Goal: Task Accomplishment & Management: Manage account settings

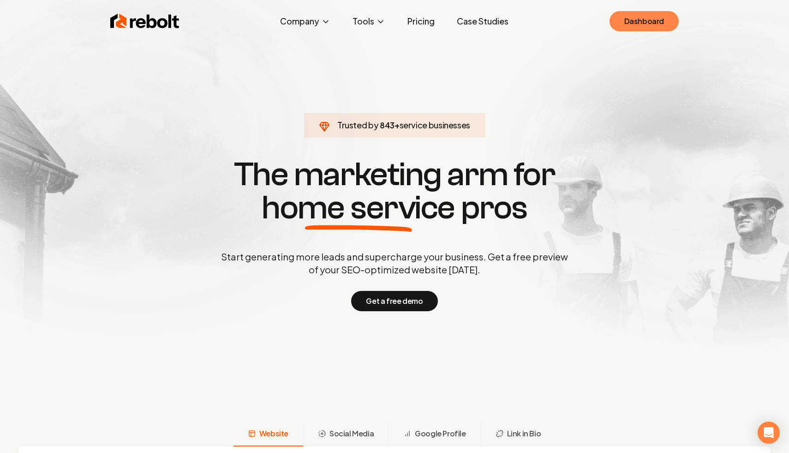
click at [630, 24] on link "Dashboard" at bounding box center [644, 21] width 69 height 20
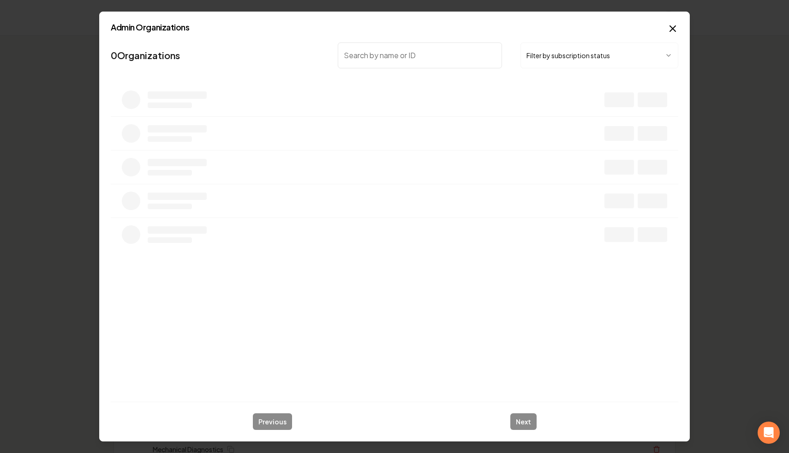
click at [539, 64] on button "Filter by subscription status" at bounding box center [600, 55] width 158 height 26
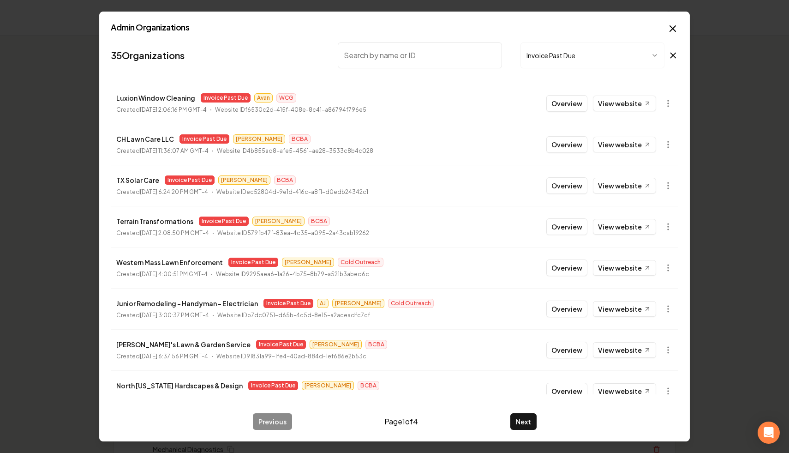
click at [263, 68] on nav "35 Organizations Invoice Past Due" at bounding box center [395, 59] width 568 height 41
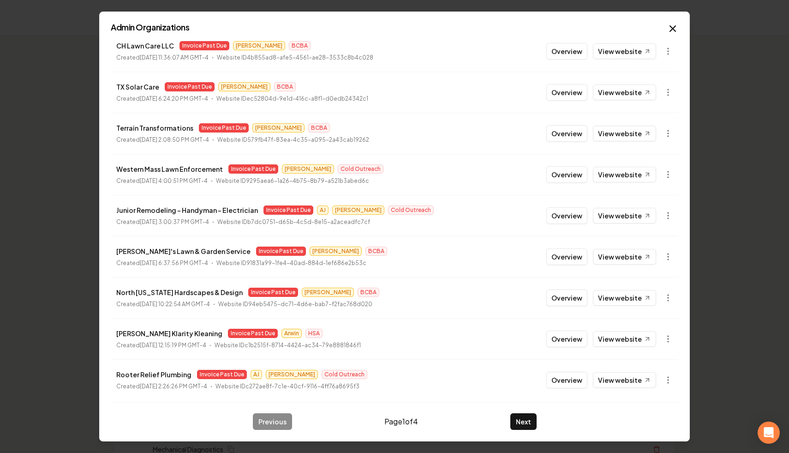
scroll to position [99, 0]
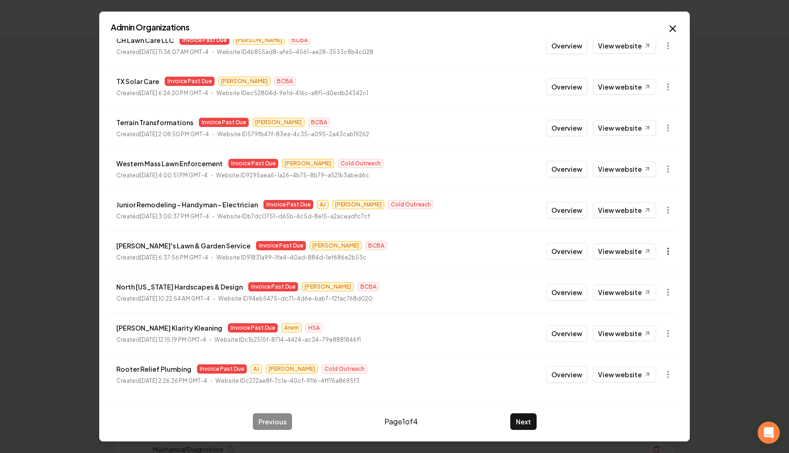
click at [665, 253] on icon "button" at bounding box center [668, 250] width 9 height 9
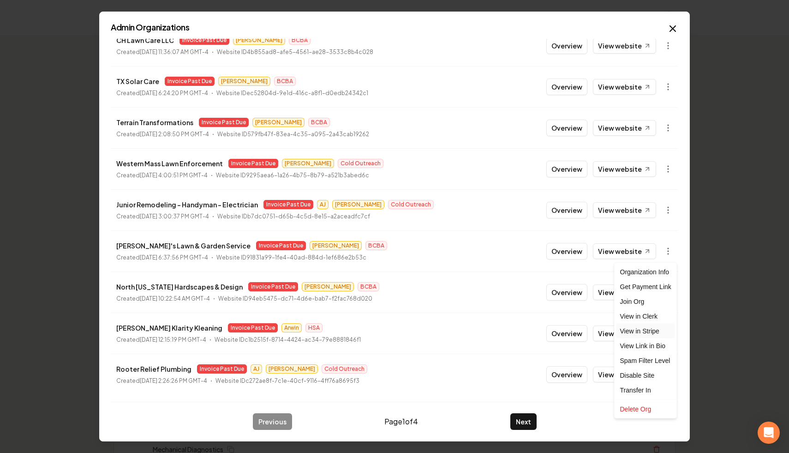
click at [651, 331] on link "View in Stripe" at bounding box center [646, 331] width 59 height 15
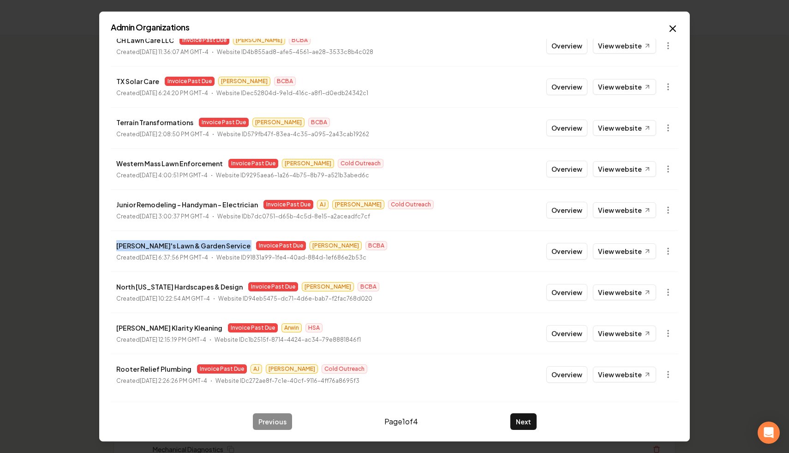
drag, startPoint x: 211, startPoint y: 248, endPoint x: 114, endPoint y: 246, distance: 97.4
click at [114, 246] on li "[PERSON_NAME]'s Lawn & Garden Service Invoice Past Due [PERSON_NAME] BCBA Creat…" at bounding box center [395, 250] width 568 height 41
copy p "[PERSON_NAME]'s Lawn & Garden Service"
click at [514, 421] on button "Next" at bounding box center [523, 421] width 26 height 17
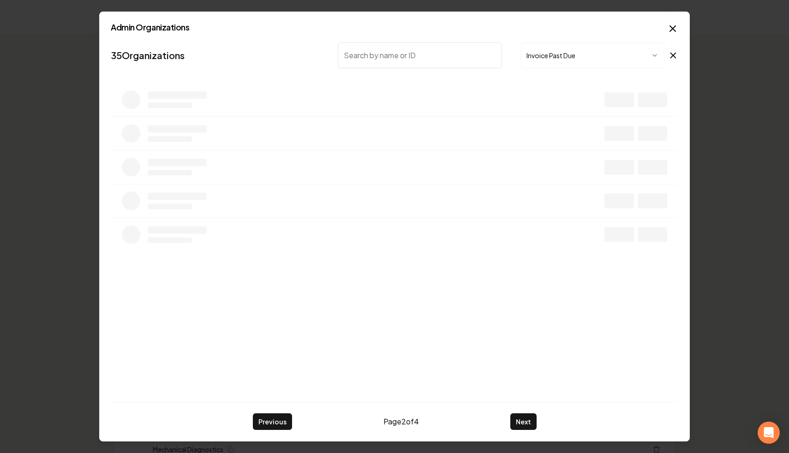
scroll to position [0, 0]
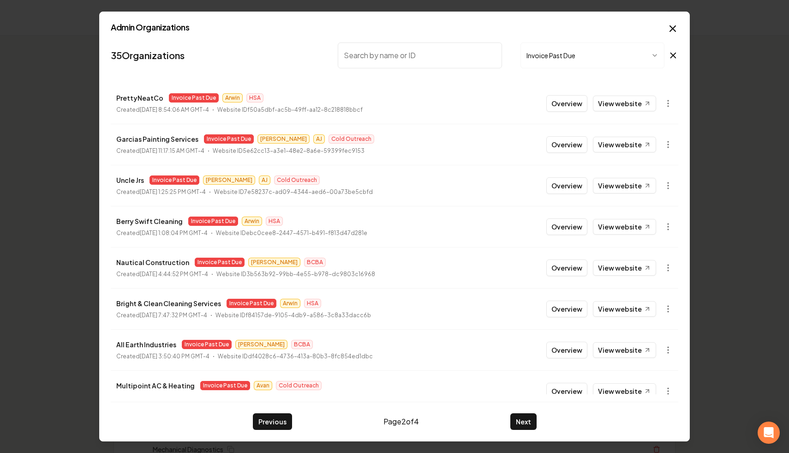
click at [413, 54] on input "search" at bounding box center [420, 55] width 164 height 26
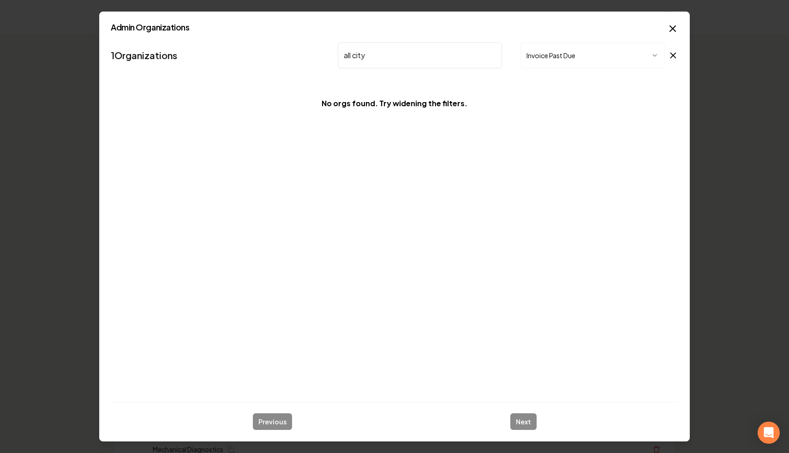
click at [677, 53] on icon at bounding box center [673, 55] width 10 height 11
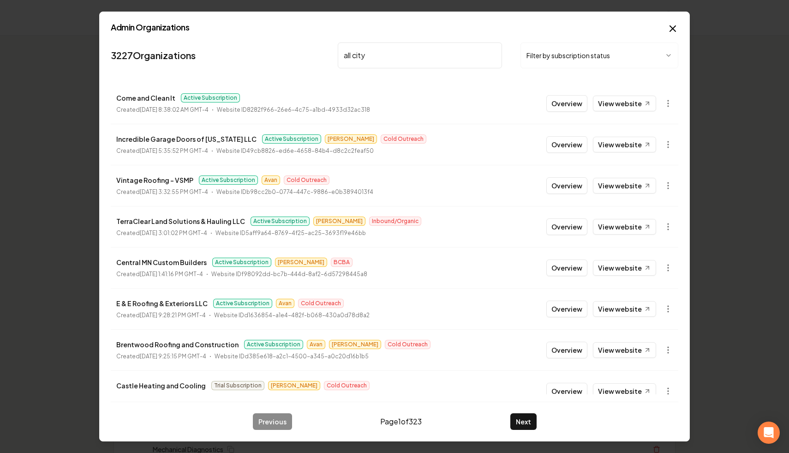
click at [434, 45] on input "all city" at bounding box center [420, 55] width 164 height 26
click at [426, 61] on input "all city" at bounding box center [420, 55] width 164 height 26
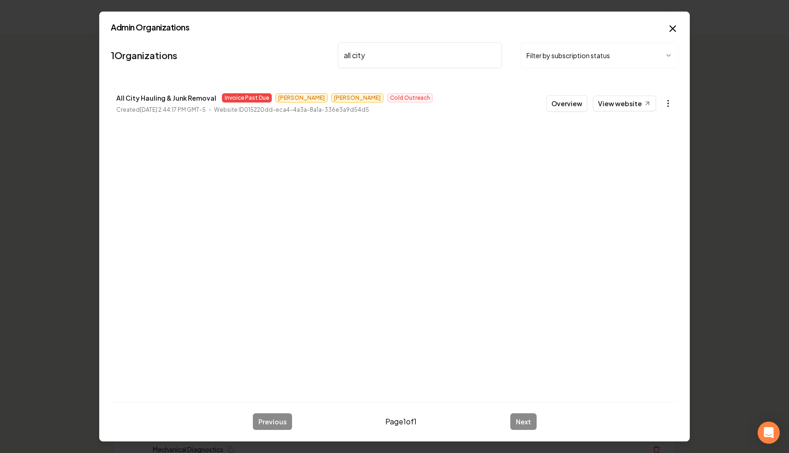
click at [671, 105] on icon "button" at bounding box center [668, 103] width 9 height 9
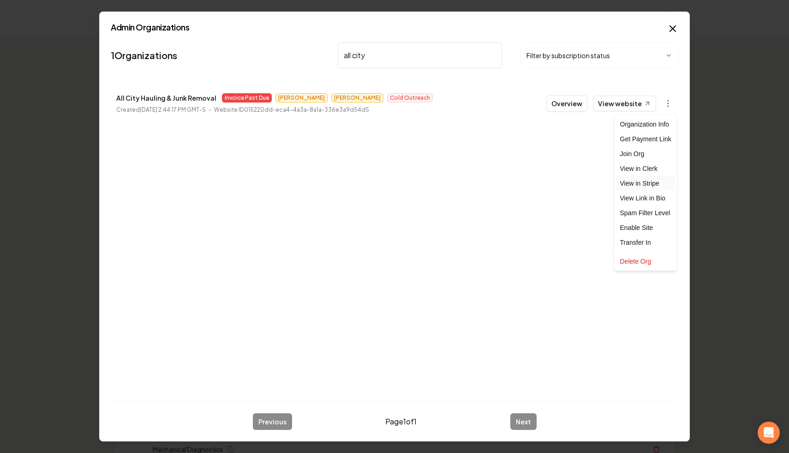
click at [655, 185] on link "View in Stripe" at bounding box center [646, 183] width 59 height 15
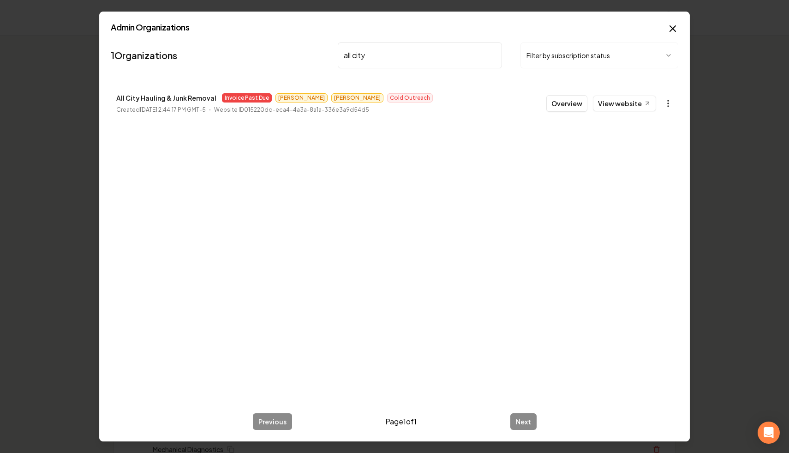
click at [666, 101] on icon "button" at bounding box center [668, 103] width 9 height 9
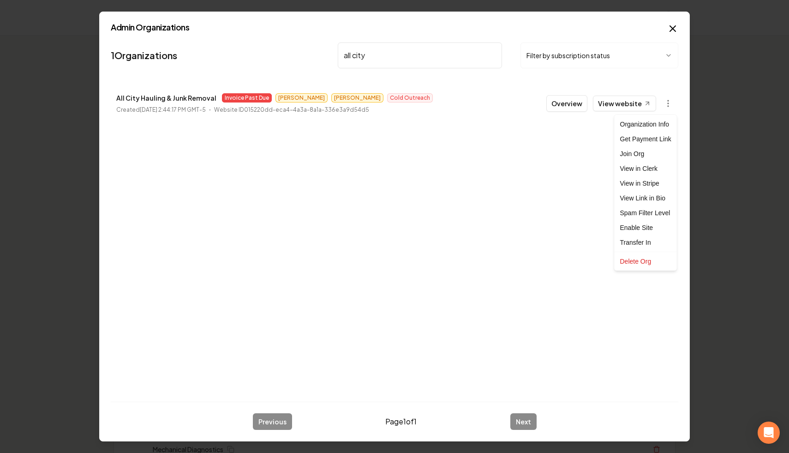
click at [541, 190] on div at bounding box center [394, 226] width 789 height 453
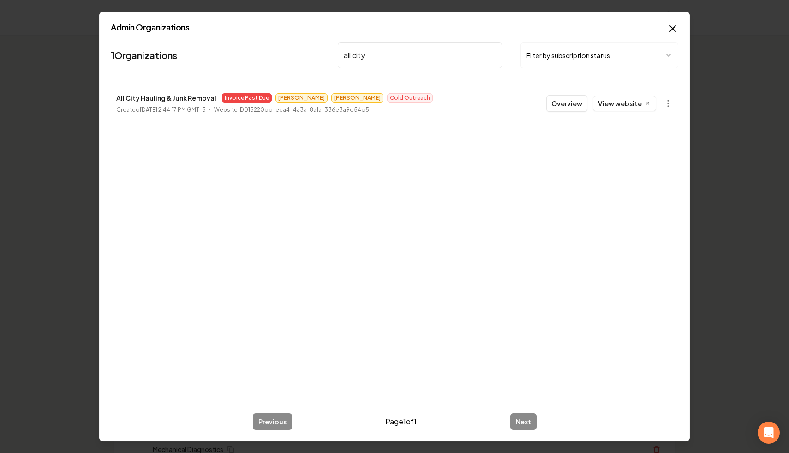
click at [408, 56] on input "all city" at bounding box center [420, 55] width 164 height 26
drag, startPoint x: 399, startPoint y: 57, endPoint x: 279, endPoint y: 50, distance: 120.2
click at [279, 50] on nav "1 Organizations all city Filter by subscription status" at bounding box center [395, 59] width 568 height 41
click at [658, 107] on div "Overview View website" at bounding box center [609, 103] width 126 height 17
click at [663, 107] on button "button" at bounding box center [668, 103] width 18 height 18
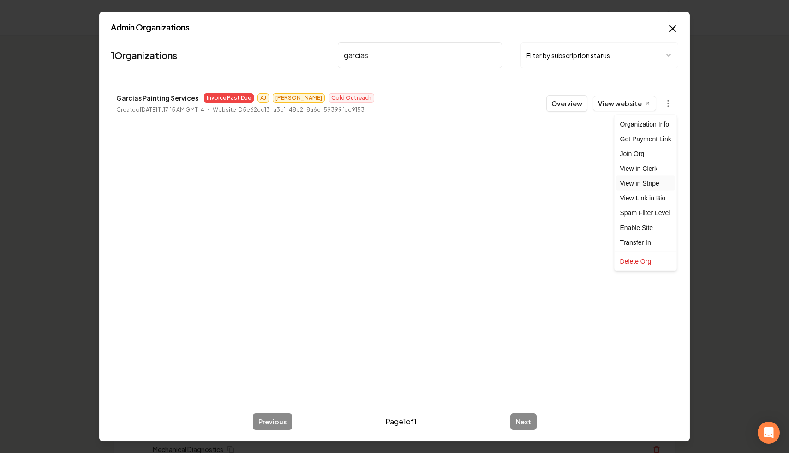
click at [654, 184] on link "View in Stripe" at bounding box center [646, 183] width 59 height 15
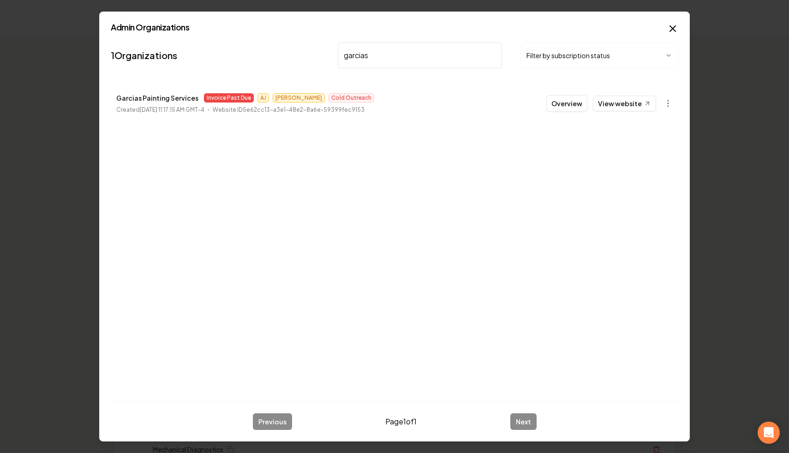
click at [430, 53] on input "garcias" at bounding box center [420, 55] width 164 height 26
click at [348, 57] on input "garcias" at bounding box center [420, 55] width 164 height 26
click at [349, 57] on input "garcias" at bounding box center [420, 55] width 164 height 26
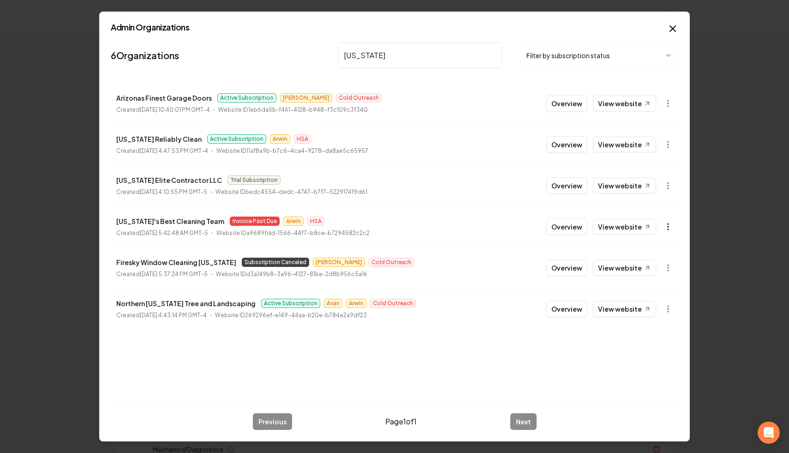
click at [664, 225] on icon "button" at bounding box center [668, 226] width 9 height 9
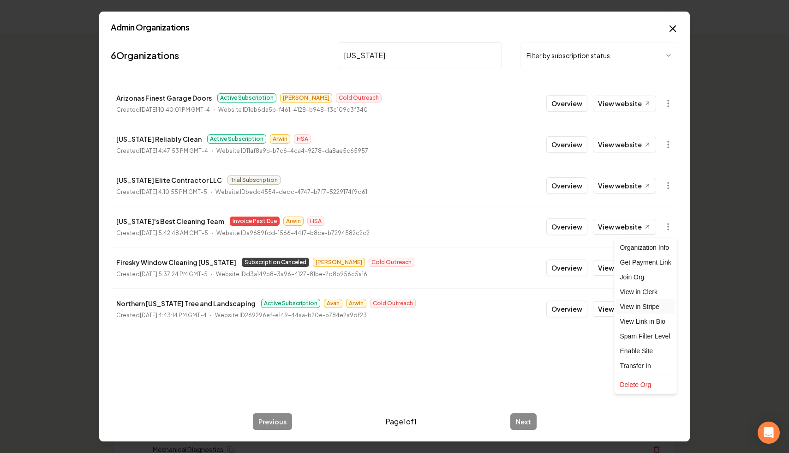
click at [654, 307] on link "View in Stripe" at bounding box center [646, 306] width 59 height 15
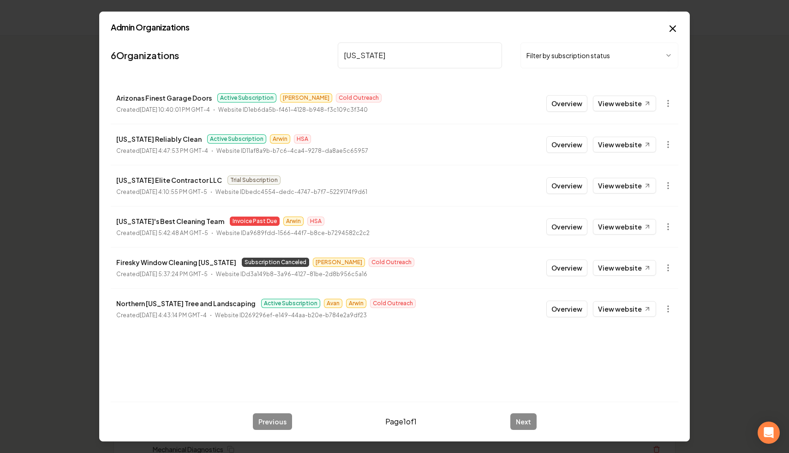
click at [351, 55] on input "[US_STATE]" at bounding box center [420, 55] width 164 height 26
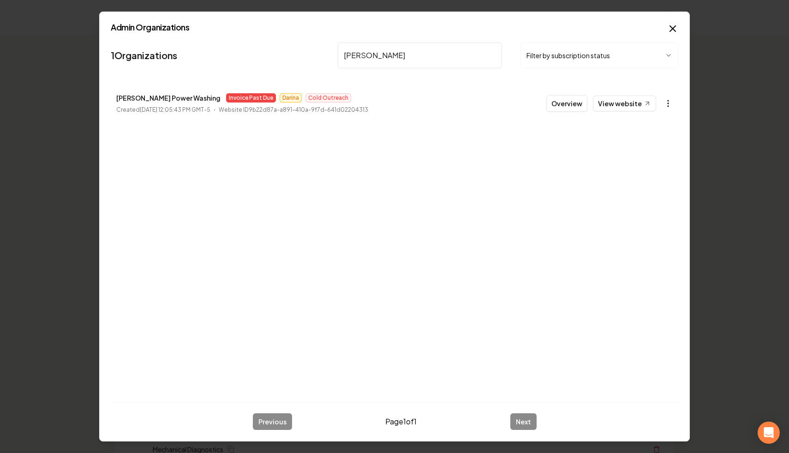
type input "[PERSON_NAME]"
click at [662, 107] on button "button" at bounding box center [668, 103] width 18 height 18
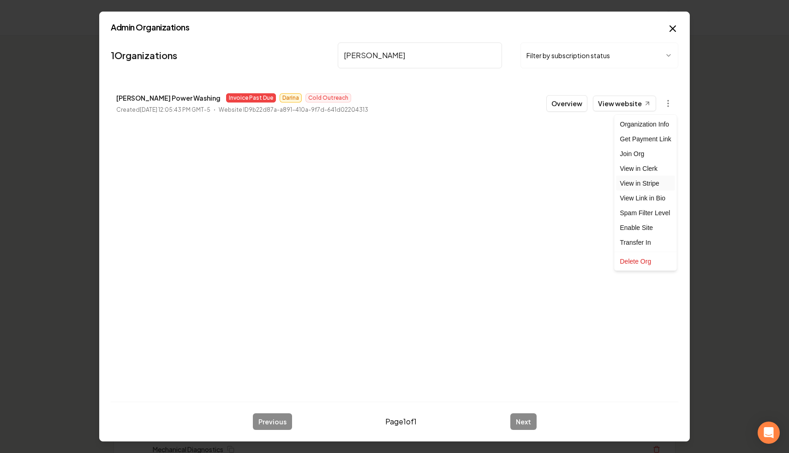
click at [660, 184] on link "View in Stripe" at bounding box center [646, 183] width 59 height 15
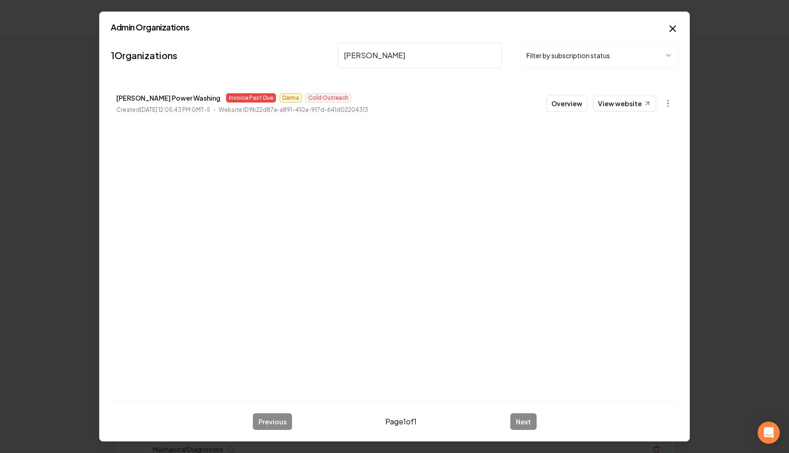
click at [493, 54] on input "[PERSON_NAME]" at bounding box center [420, 55] width 164 height 26
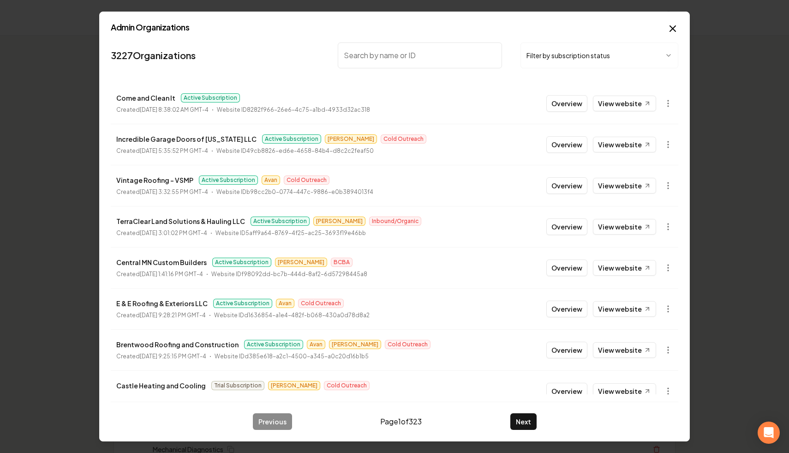
click at [549, 59] on button "Filter by subscription status" at bounding box center [600, 55] width 158 height 26
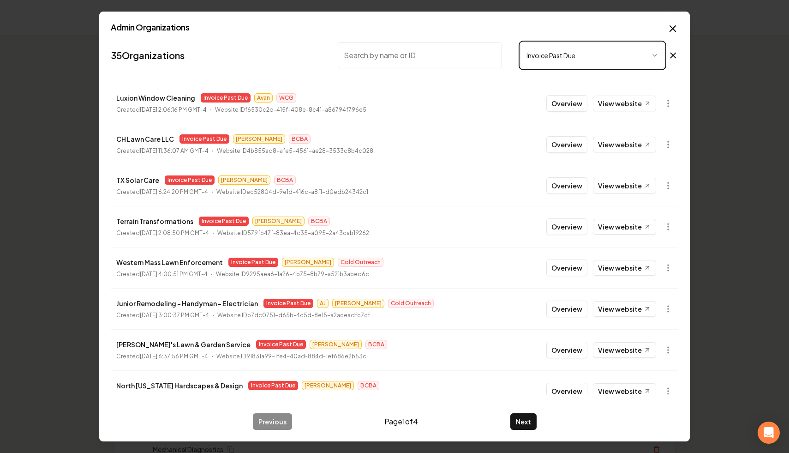
scroll to position [99, 0]
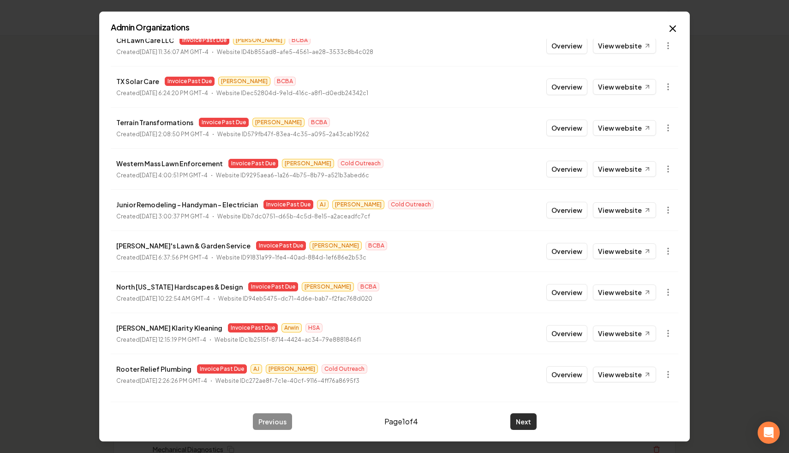
click at [519, 420] on button "Next" at bounding box center [523, 421] width 26 height 17
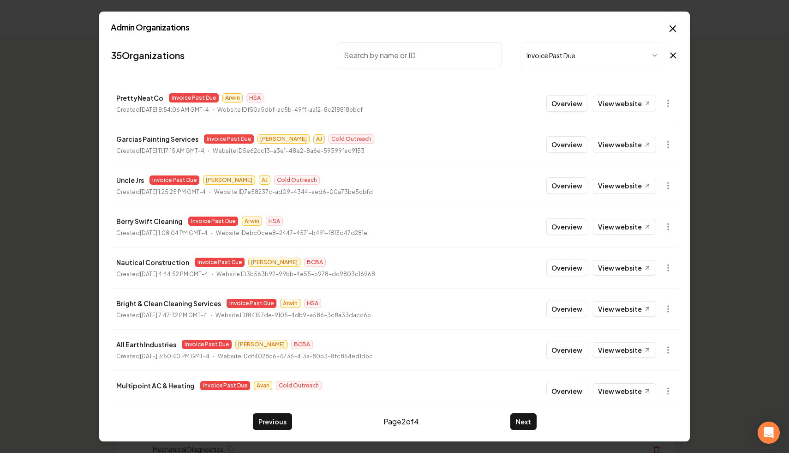
scroll to position [27, 0]
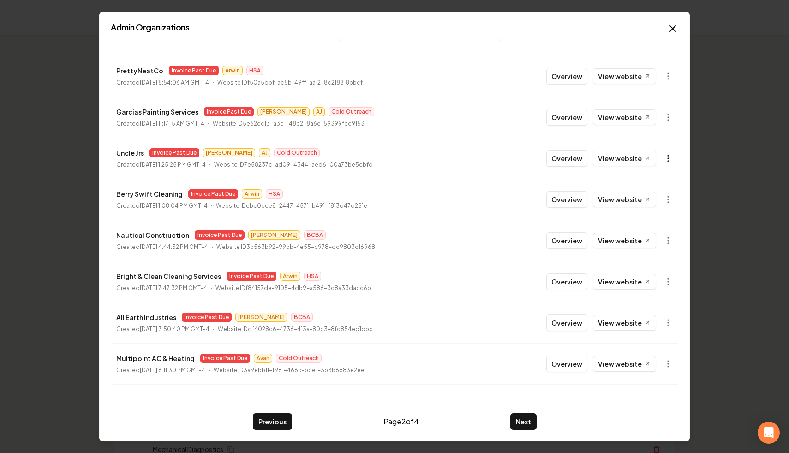
click at [672, 155] on icon "button" at bounding box center [668, 158] width 9 height 9
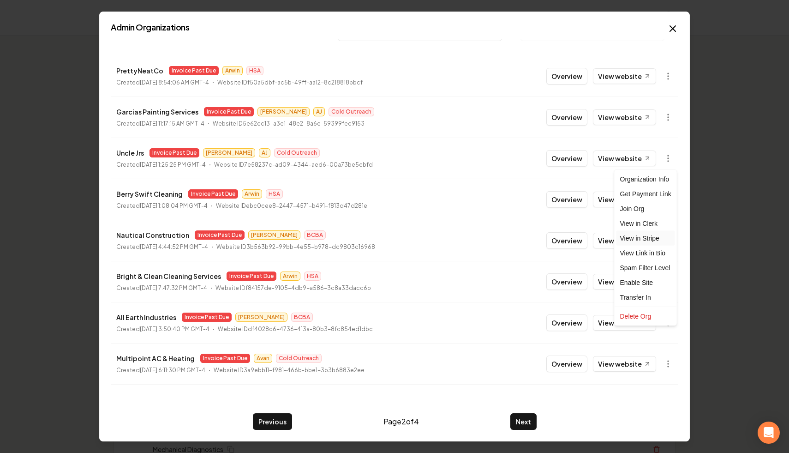
click at [655, 240] on link "View in Stripe" at bounding box center [646, 238] width 59 height 15
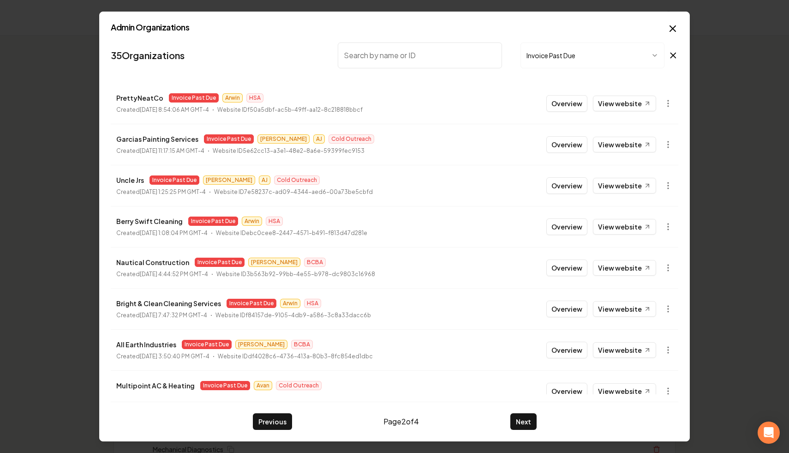
scroll to position [99, 0]
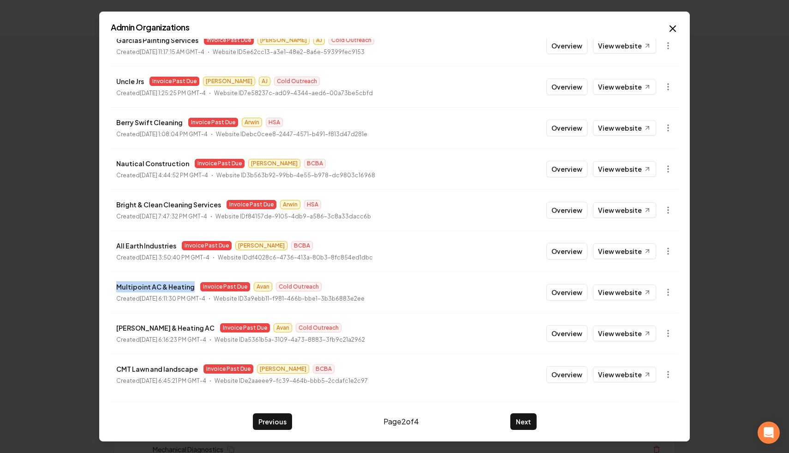
drag, startPoint x: 190, startPoint y: 288, endPoint x: 112, endPoint y: 287, distance: 78.5
click at [112, 287] on li "Multipoint AC & Heating Invoice Past Due Avan Cold Outreach Created [DATE] 6:11…" at bounding box center [395, 291] width 568 height 41
copy p "Multipoint AC & Heating"
click at [671, 296] on icon "button" at bounding box center [668, 292] width 9 height 9
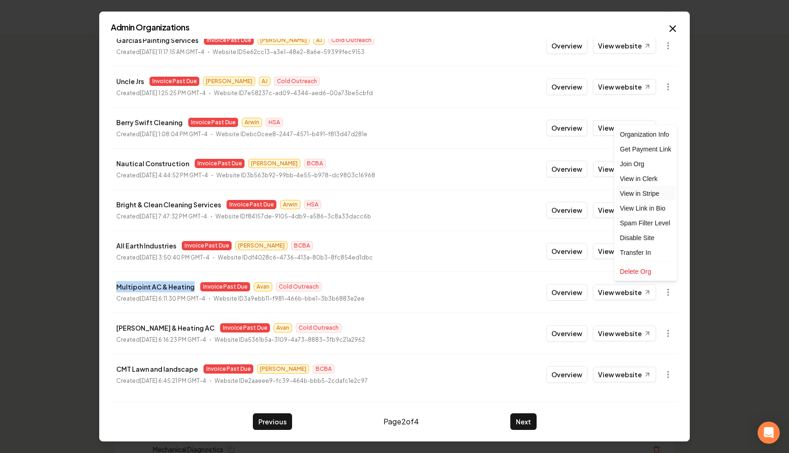
click at [659, 196] on link "View in Stripe" at bounding box center [646, 193] width 59 height 15
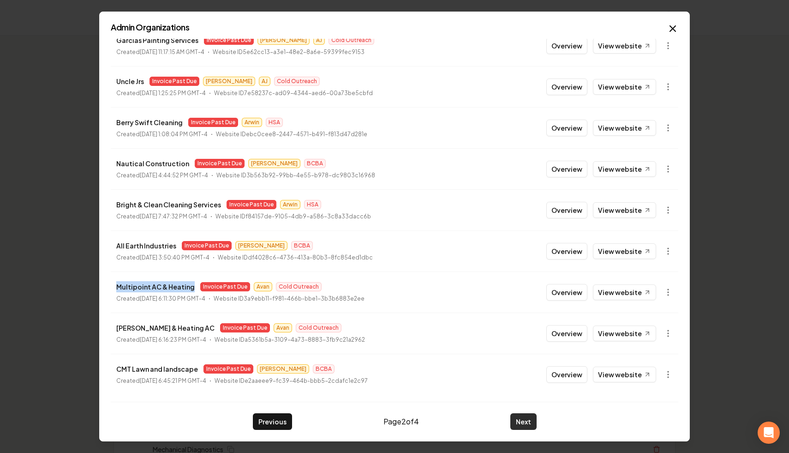
click at [519, 421] on button "Next" at bounding box center [523, 421] width 26 height 17
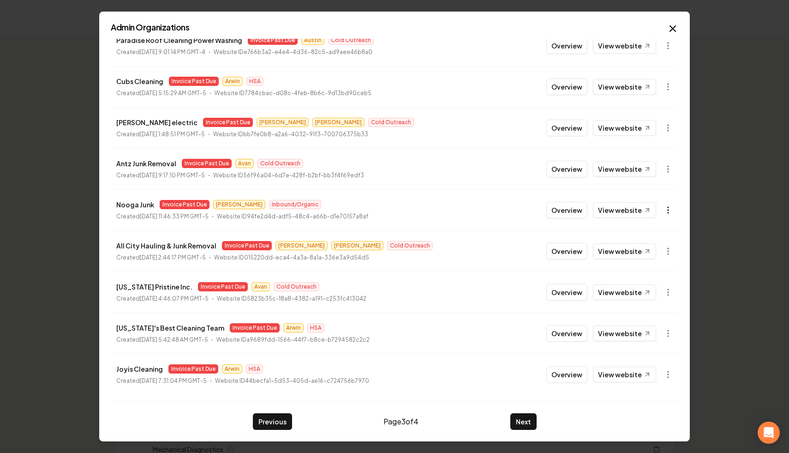
click at [659, 206] on button "button" at bounding box center [668, 210] width 18 height 18
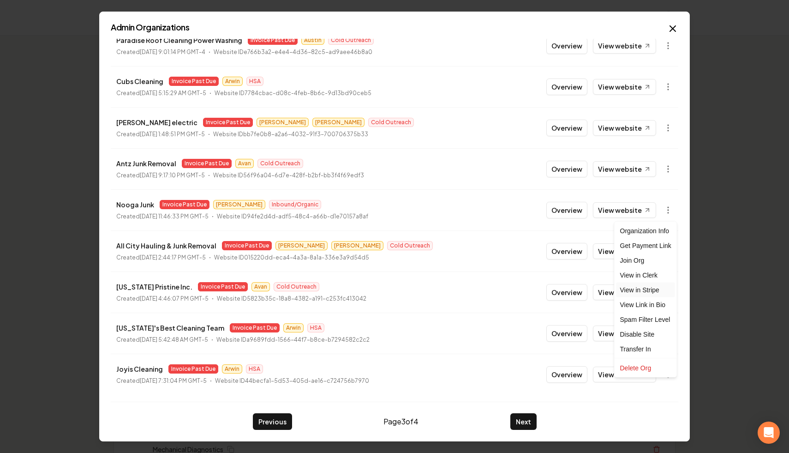
click at [654, 291] on link "View in Stripe" at bounding box center [646, 289] width 59 height 15
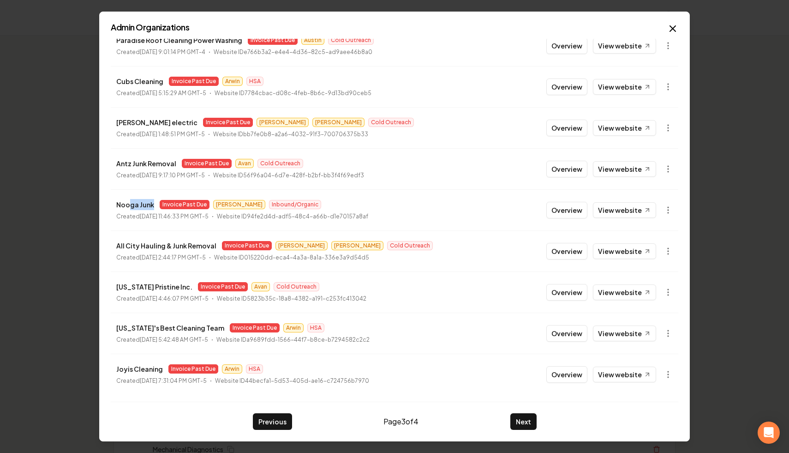
drag, startPoint x: 153, startPoint y: 205, endPoint x: 95, endPoint y: 203, distance: 58.6
click at [95, 203] on body "Organization Rebolt Site Builder 2554 companies Add New Business Logo Company N…" at bounding box center [394, 226] width 789 height 453
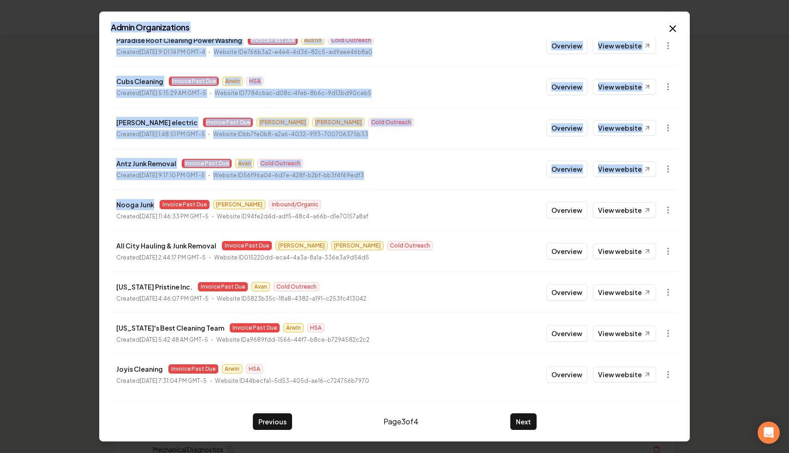
click at [125, 203] on p "Nooga Junk" at bounding box center [135, 204] width 38 height 11
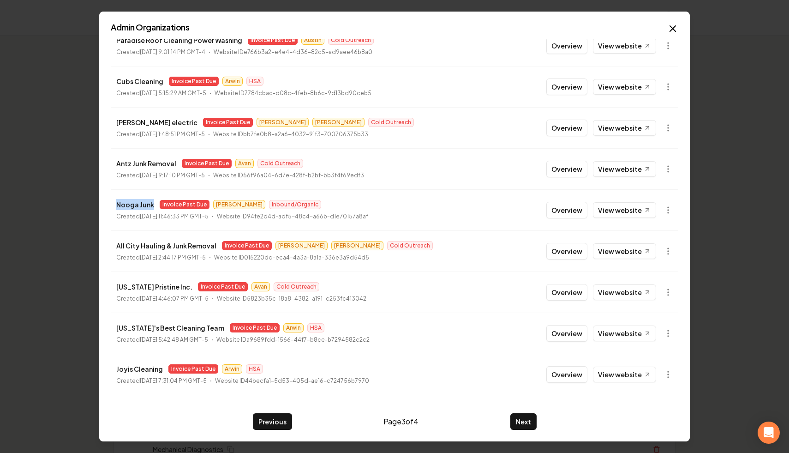
drag, startPoint x: 151, startPoint y: 204, endPoint x: 112, endPoint y: 206, distance: 38.8
click at [112, 206] on li "Nooga Junk Invoice Past Due [PERSON_NAME] Inbound/Organic Created [DATE] 11:46:…" at bounding box center [395, 209] width 568 height 41
copy p "Nooga Junk"
click at [523, 426] on button "Next" at bounding box center [523, 421] width 26 height 17
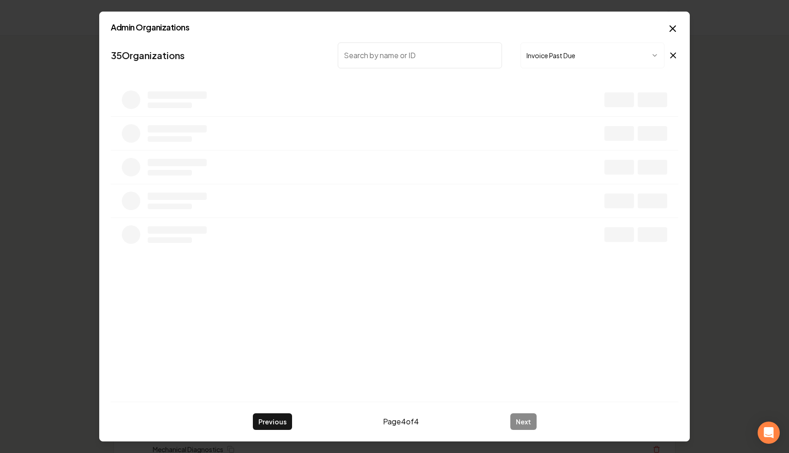
scroll to position [0, 0]
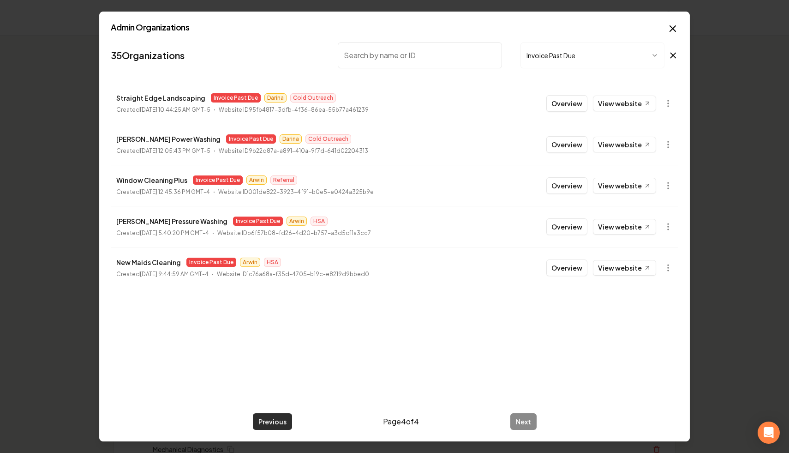
click at [263, 417] on button "Previous" at bounding box center [272, 421] width 39 height 17
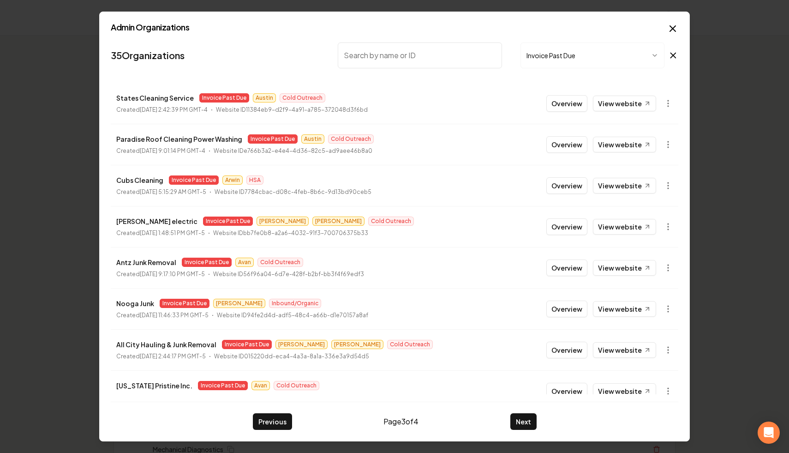
scroll to position [99, 0]
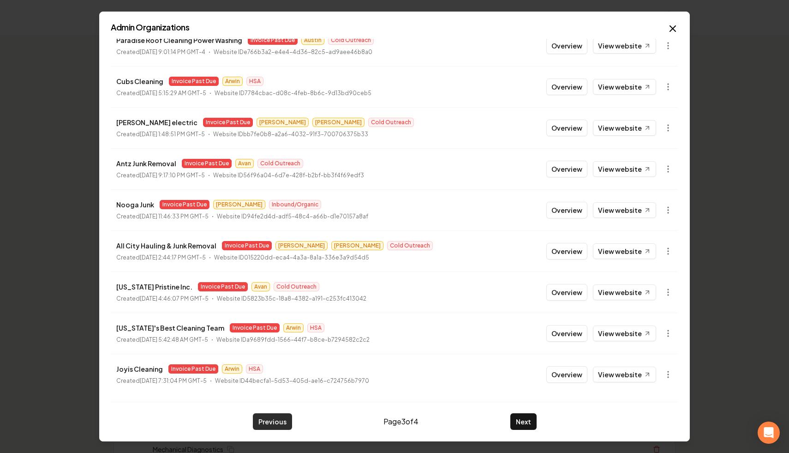
click at [276, 423] on button "Previous" at bounding box center [272, 421] width 39 height 17
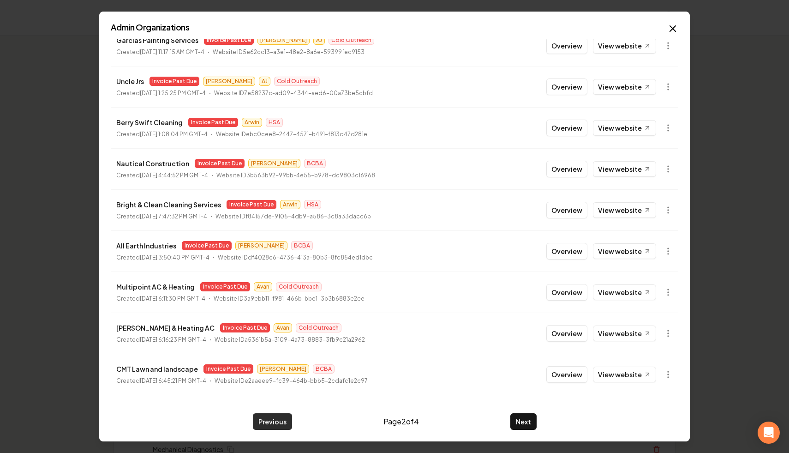
click at [270, 426] on button "Previous" at bounding box center [272, 421] width 39 height 17
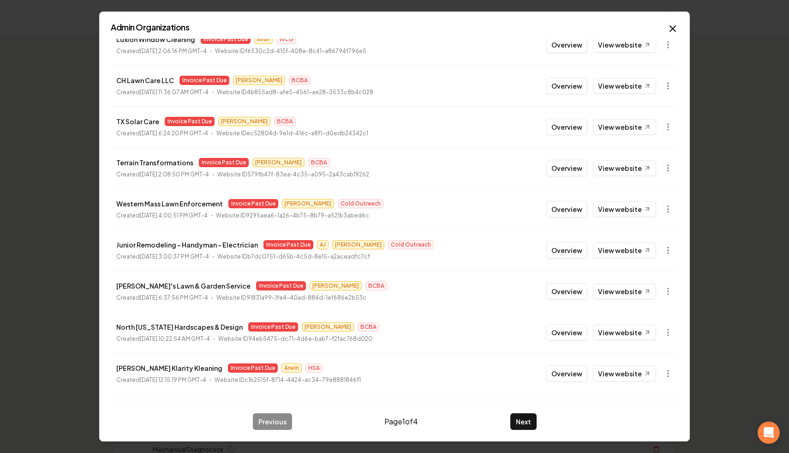
scroll to position [0, 0]
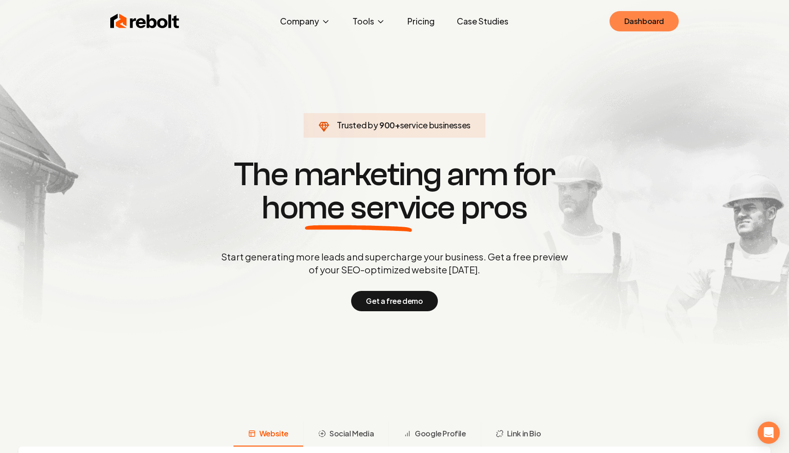
click at [617, 26] on link "Dashboard" at bounding box center [644, 21] width 69 height 20
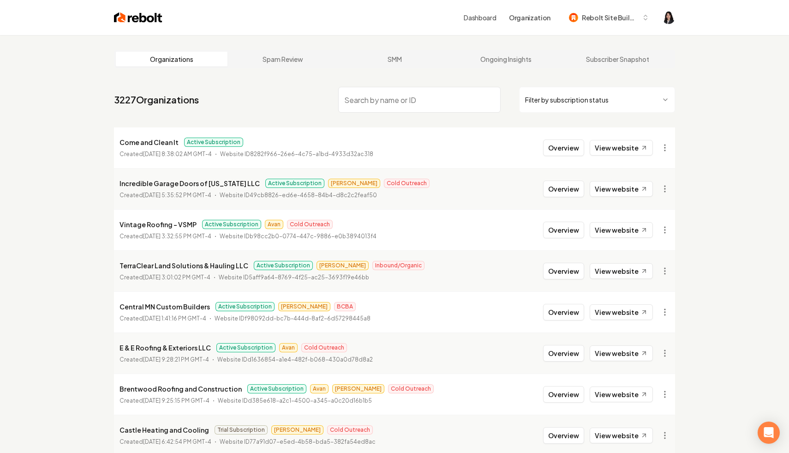
click at [551, 101] on html "Dashboard Organization Rebolt Site Builder Organizations Spam Review SMM Ongoin…" at bounding box center [394, 226] width 789 height 453
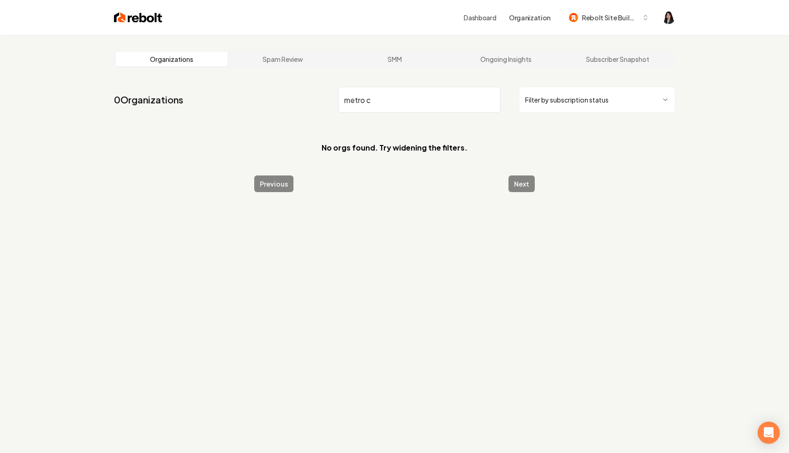
type input "metro c"
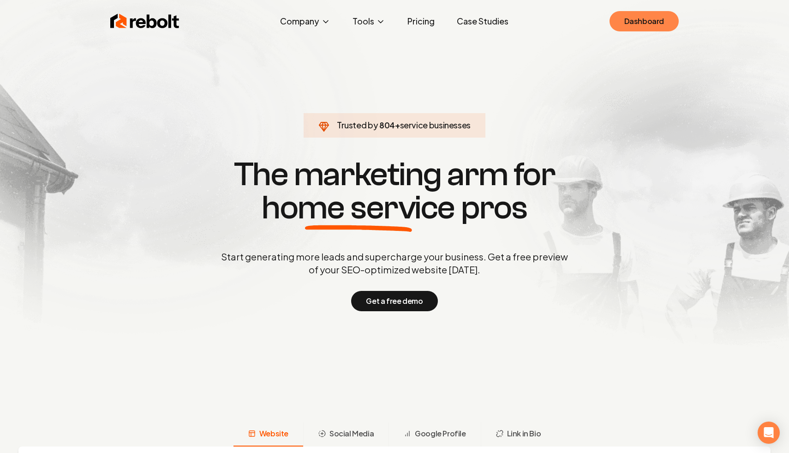
click at [643, 21] on link "Dashboard" at bounding box center [644, 21] width 69 height 20
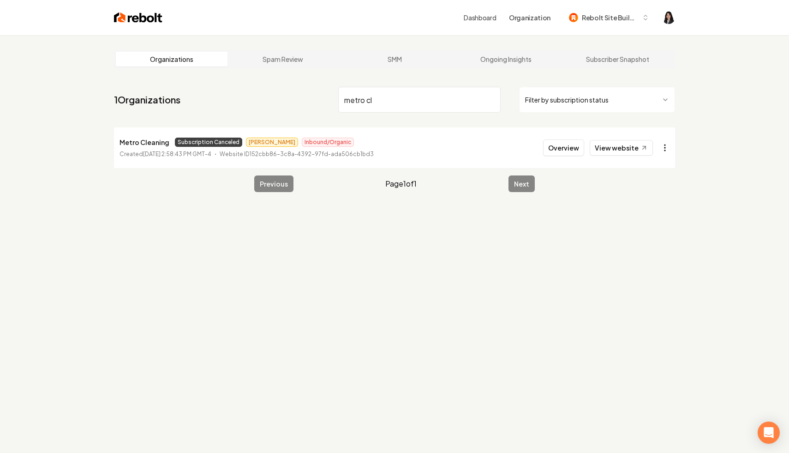
type input "metro cl"
click at [662, 148] on html "Dashboard Organization Rebolt Site Builder Organizations Spam Review SMM Ongoin…" at bounding box center [394, 226] width 789 height 453
click at [634, 229] on link "View in Stripe" at bounding box center [642, 227] width 59 height 15
click at [662, 148] on html "Dashboard Organization Rebolt Site Builder Organizations Spam Review SMM Ongoin…" at bounding box center [394, 226] width 789 height 453
click at [628, 269] on div "Enable Site" at bounding box center [642, 271] width 59 height 15
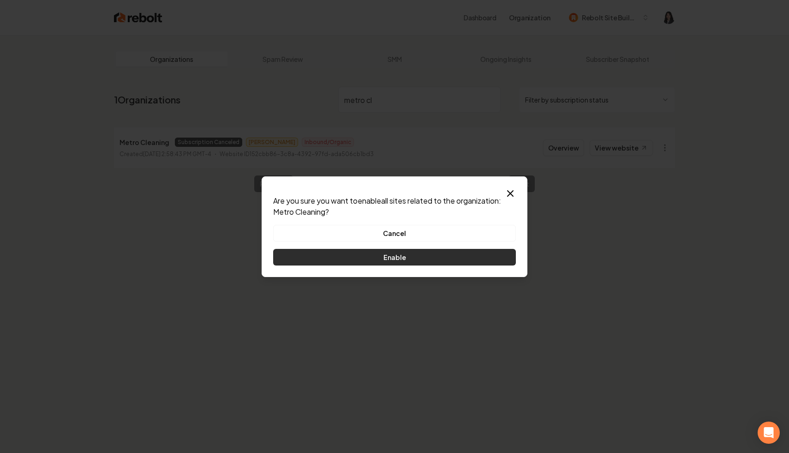
click at [422, 254] on button "Enable" at bounding box center [394, 257] width 243 height 17
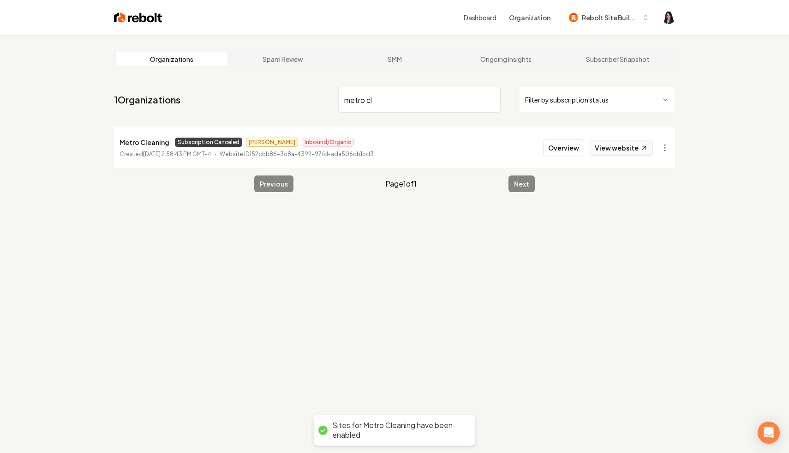
click at [618, 148] on link "View website" at bounding box center [621, 148] width 63 height 16
